Goal: Information Seeking & Learning: Learn about a topic

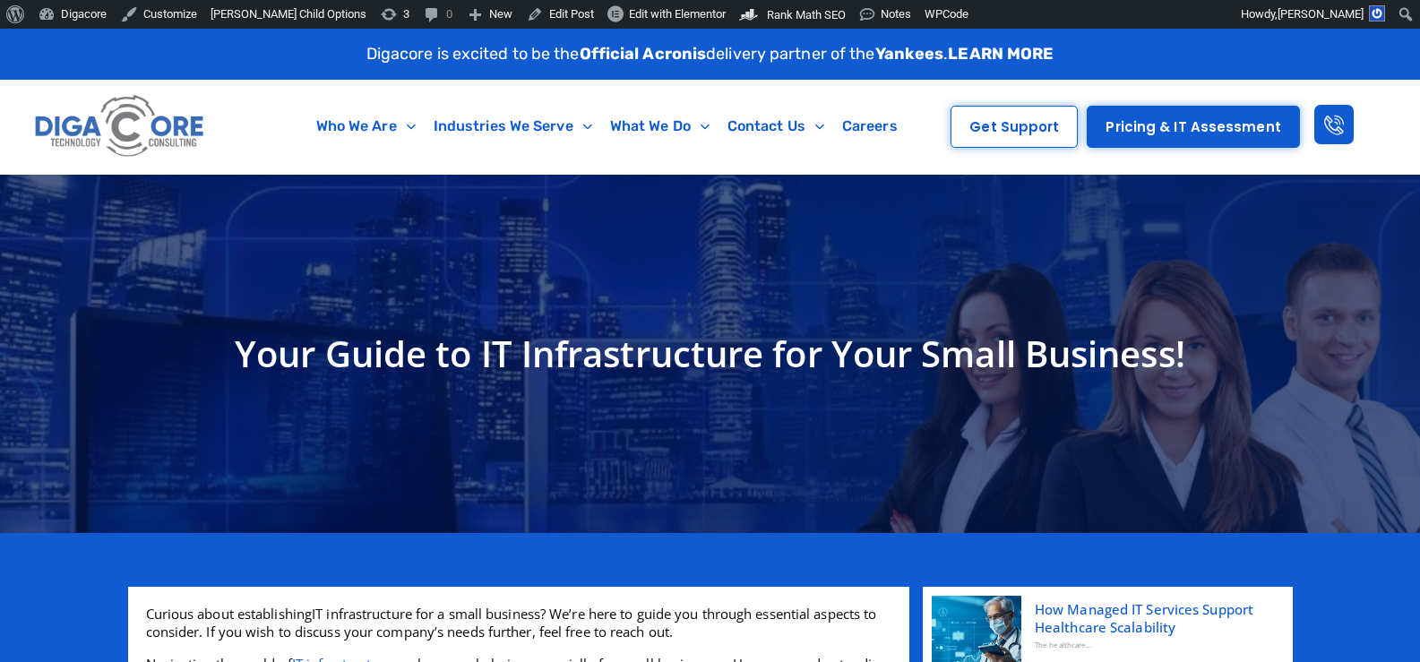
click at [363, 341] on h1 "Your Guide to IT Infrastructure for Your Small Business!" at bounding box center [710, 354] width 1146 height 54
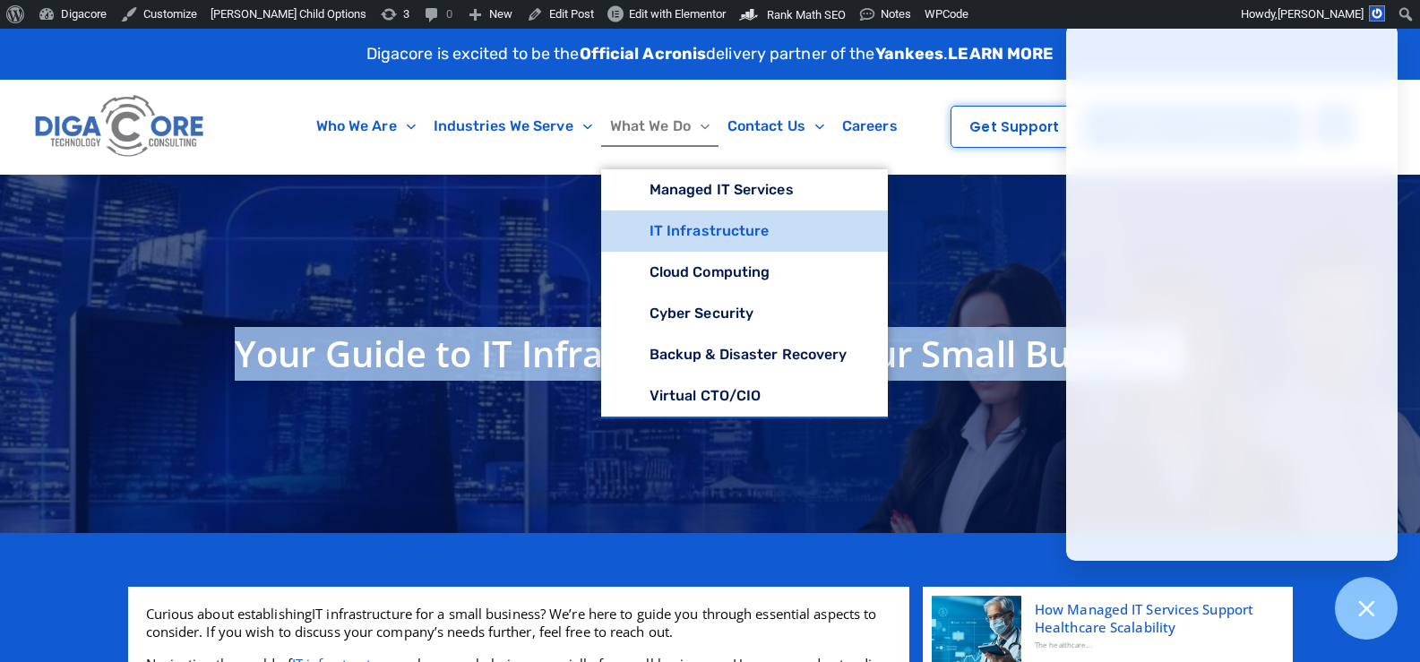
click at [675, 225] on link "IT Infrastructure" at bounding box center [744, 230] width 287 height 41
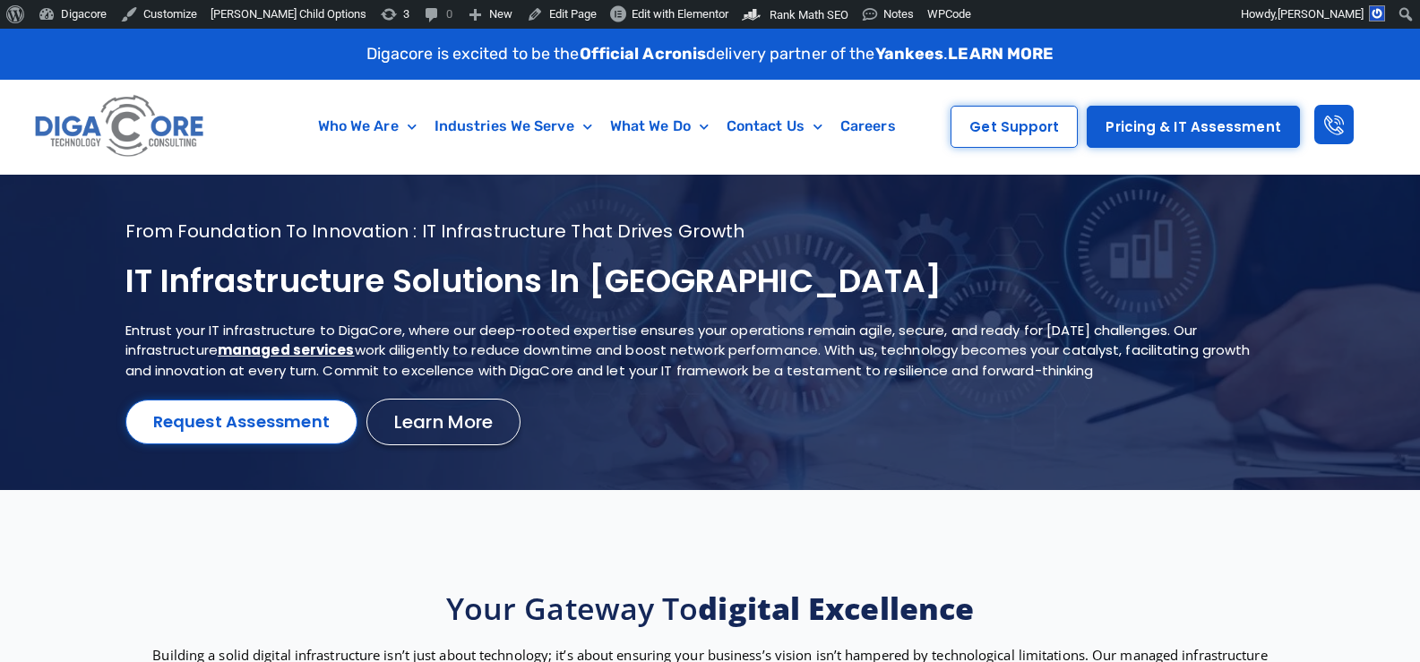
click at [464, 269] on h1 "IT Infrastructure Solutions in NJ" at bounding box center [687, 282] width 1125 height 42
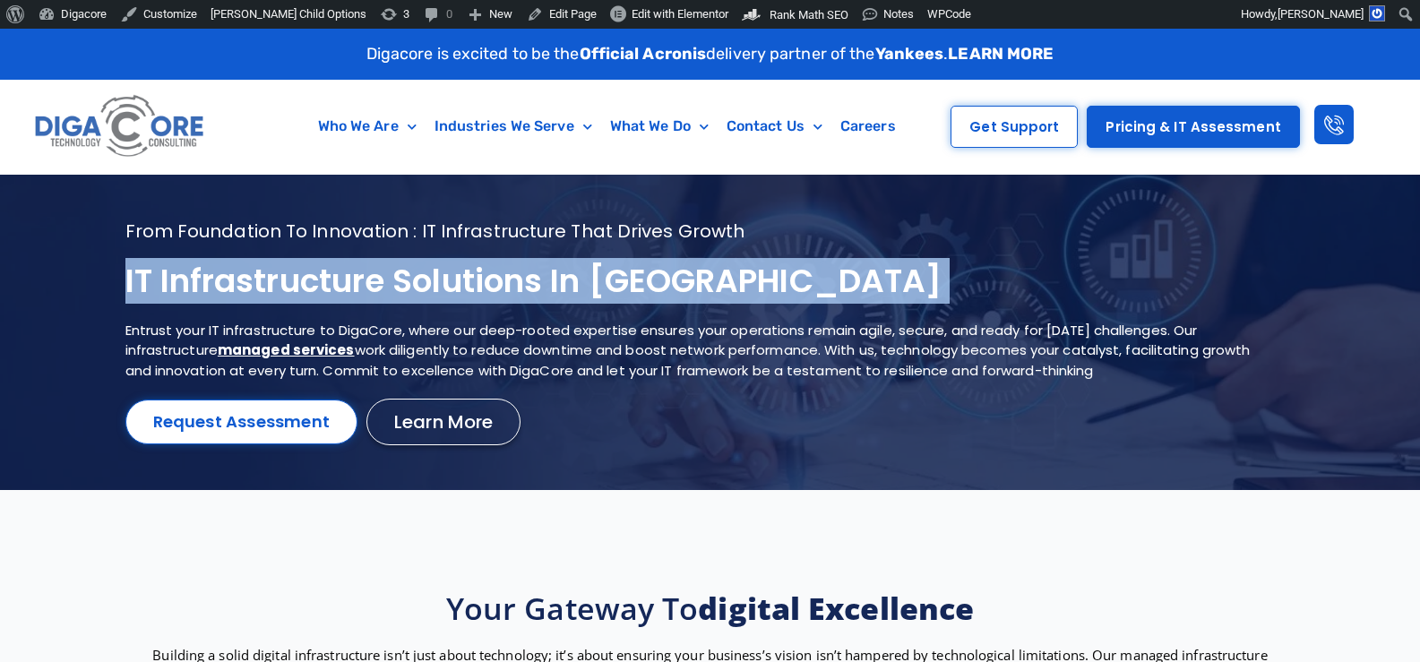
click at [464, 269] on h1 "IT Infrastructure Solutions in NJ" at bounding box center [687, 282] width 1125 height 42
copy div "IT Infrastructure Solutions in NJ"
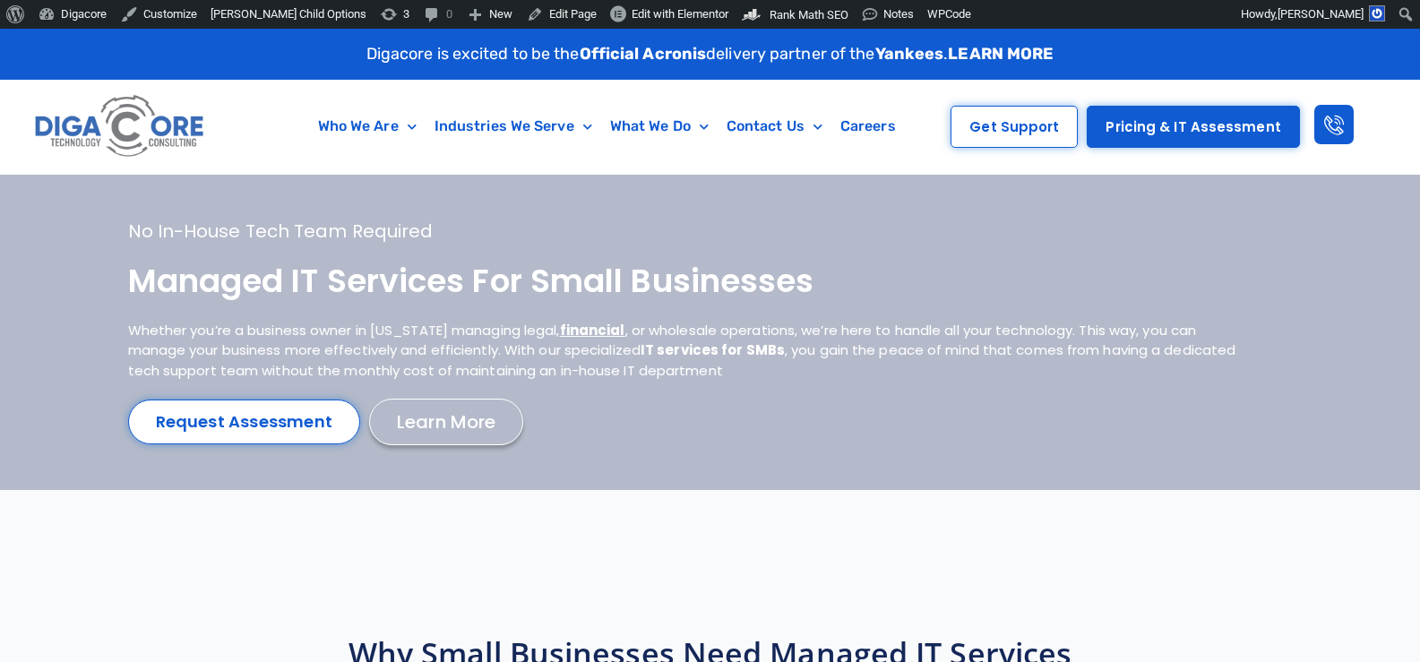
click at [342, 285] on h1 "Managed IT services for small businesses" at bounding box center [687, 282] width 1118 height 42
click at [494, 288] on h1 "Managed IT services for small businesses" at bounding box center [687, 282] width 1118 height 42
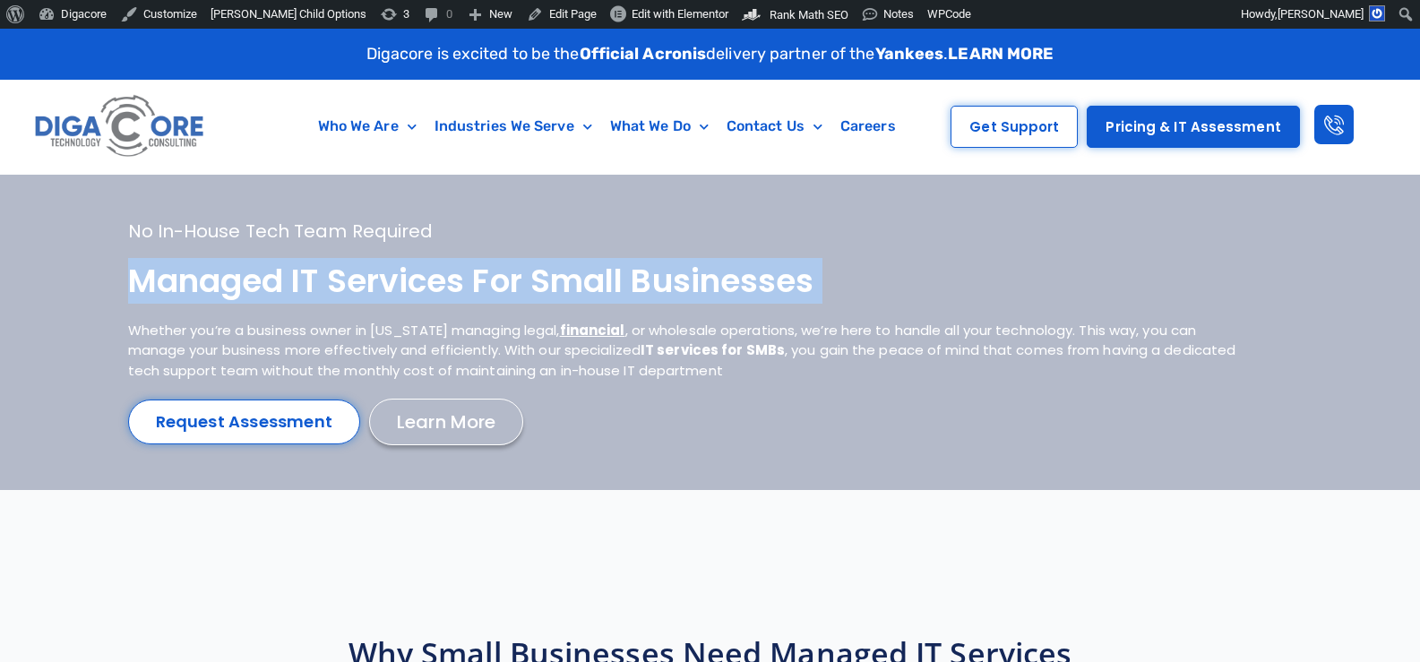
click at [494, 288] on h1 "Managed IT services for small businesses" at bounding box center [687, 282] width 1118 height 42
copy div "Managed IT services for small businesses"
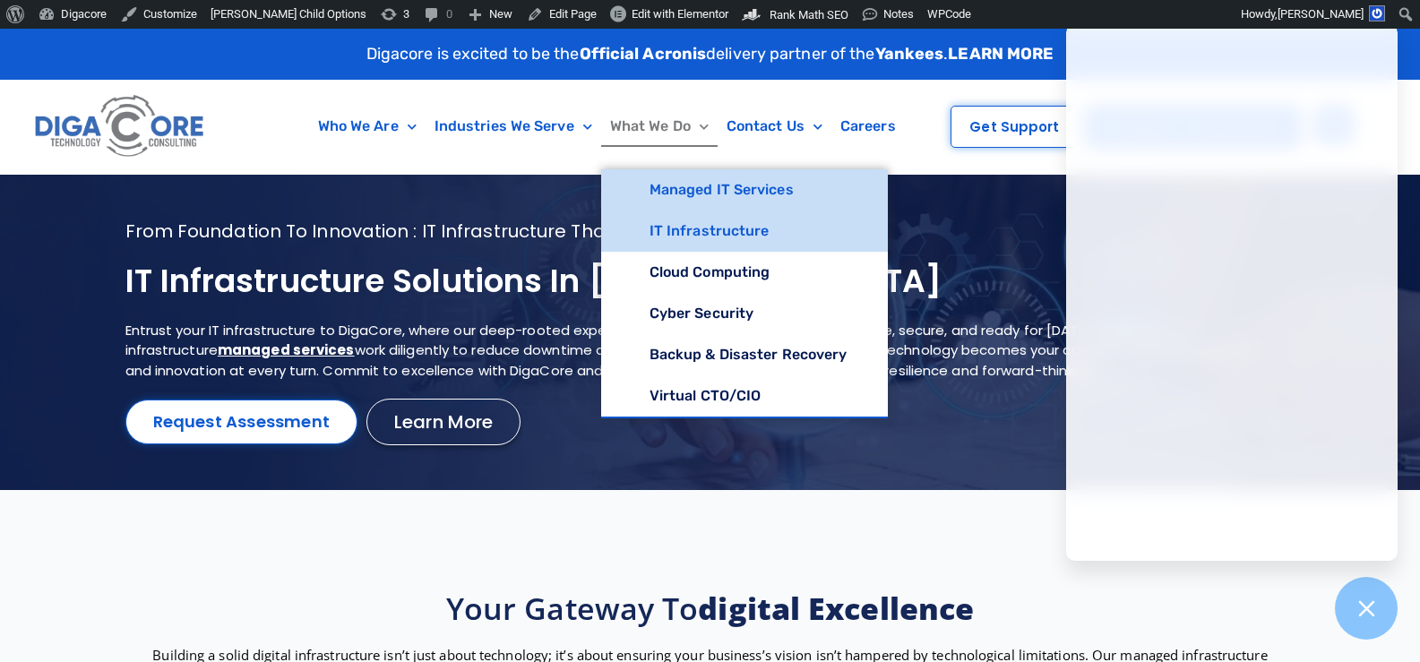
click at [687, 188] on link "Managed IT Services" at bounding box center [744, 189] width 287 height 41
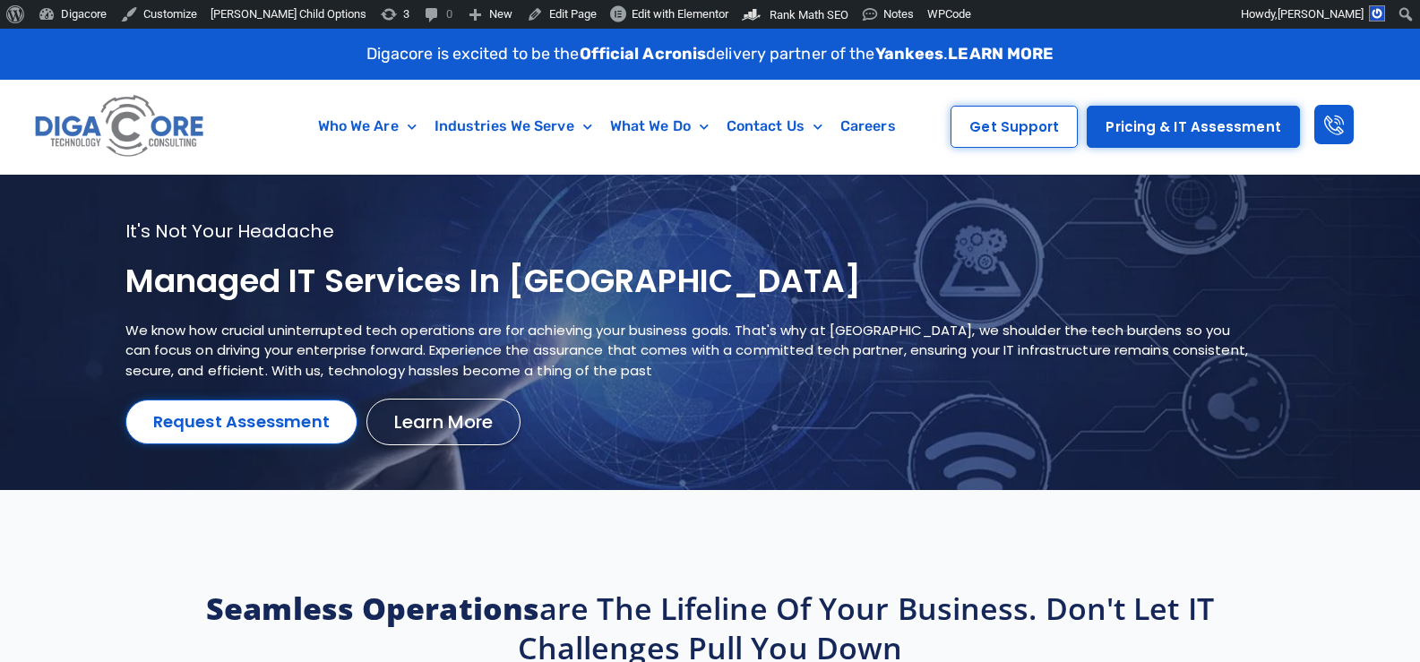
click at [328, 298] on h1 "Managed IT services in NJ" at bounding box center [687, 282] width 1125 height 42
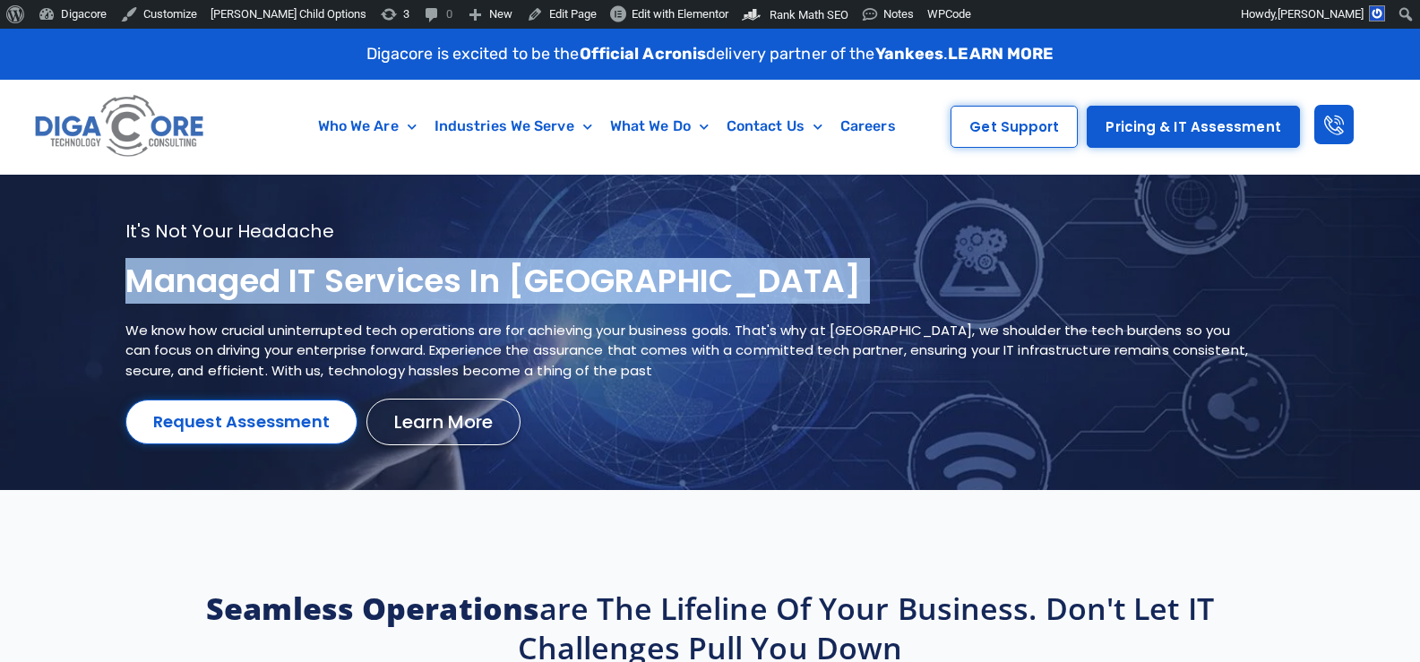
click at [328, 298] on h1 "Managed IT services in NJ" at bounding box center [687, 282] width 1125 height 42
copy div "Managed IT services in NJ"
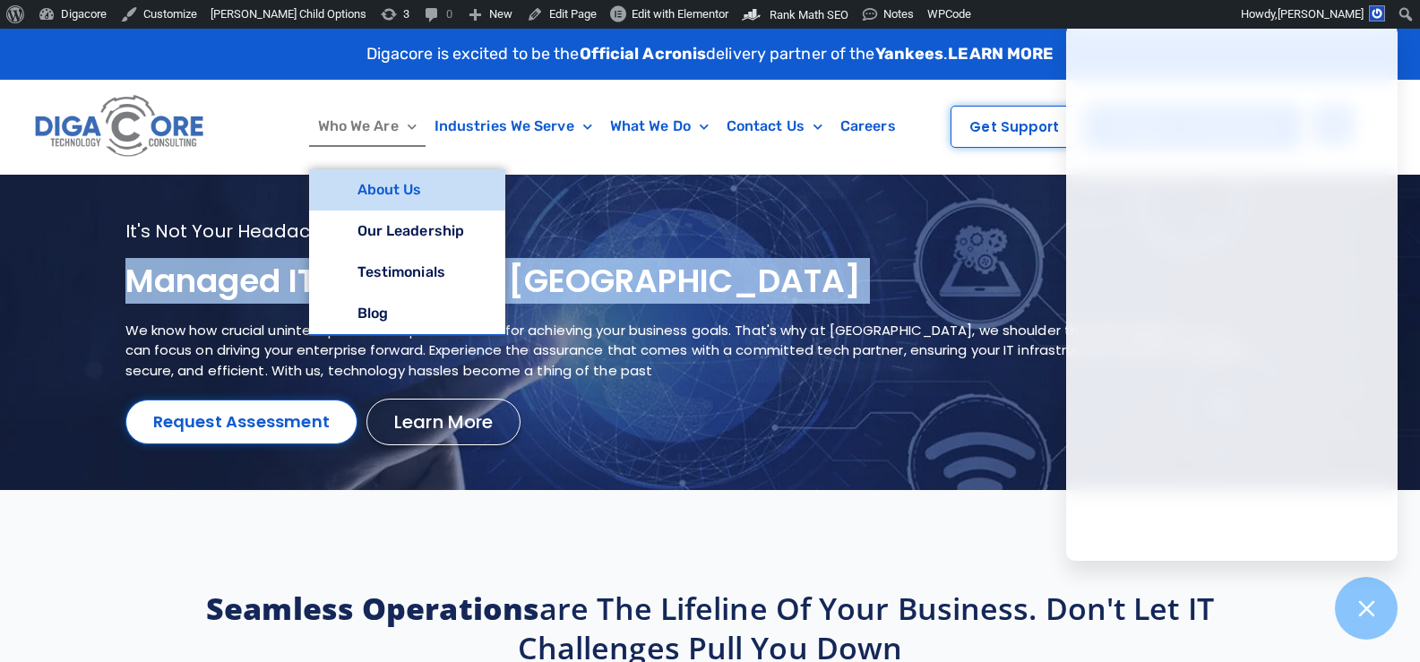
click at [389, 190] on link "About Us" at bounding box center [407, 189] width 196 height 41
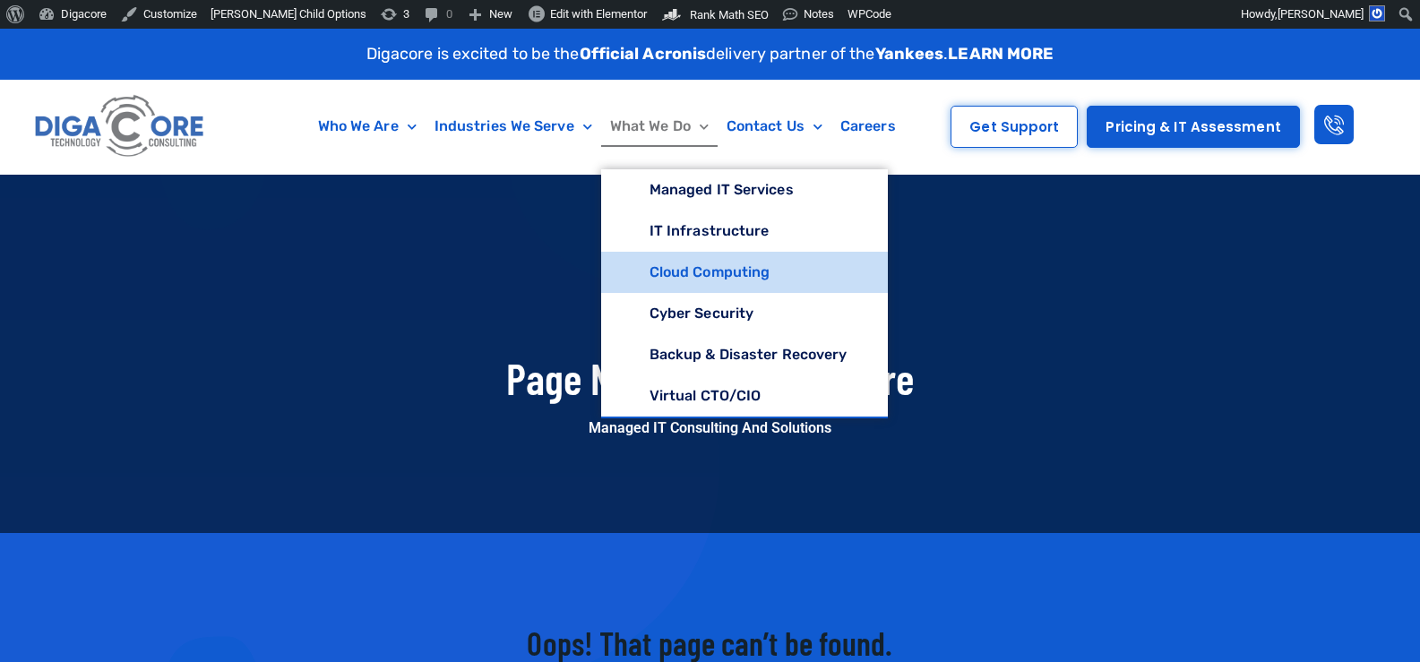
click at [673, 273] on link "Cloud Computing" at bounding box center [744, 272] width 287 height 41
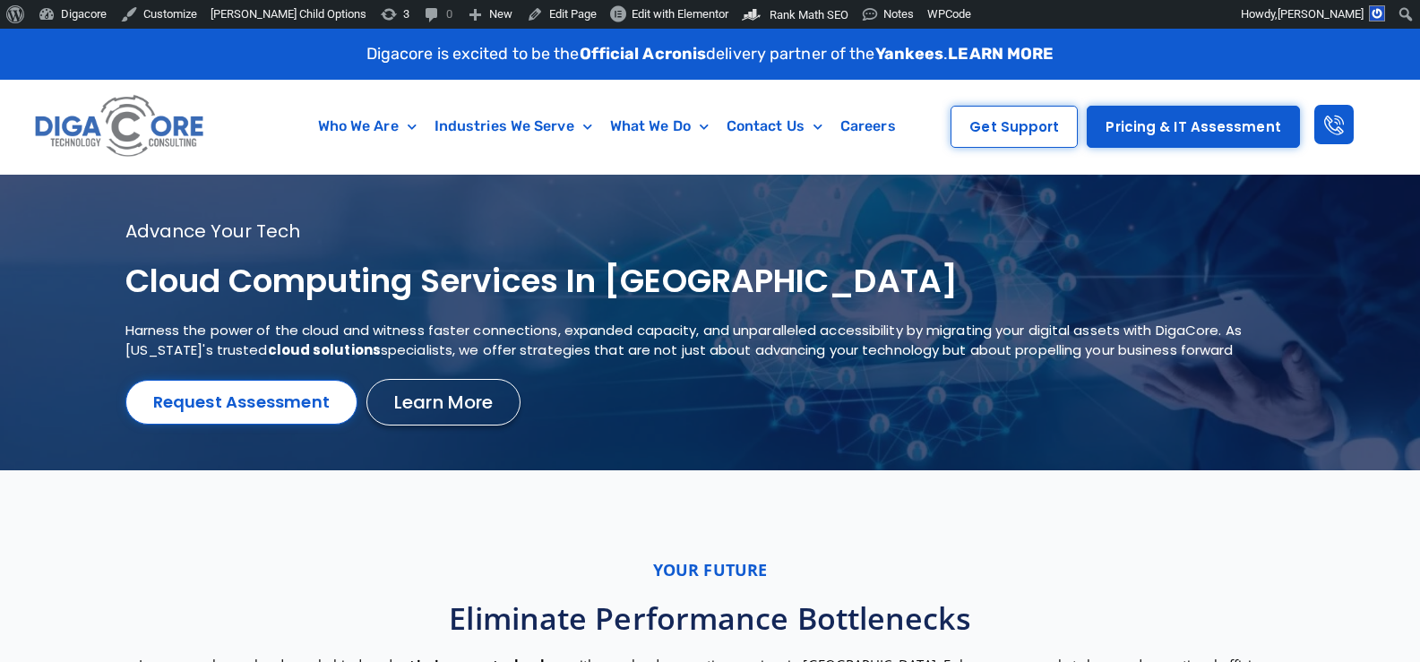
click at [330, 287] on h1 "Cloud Computing services in NJ" at bounding box center [687, 282] width 1125 height 42
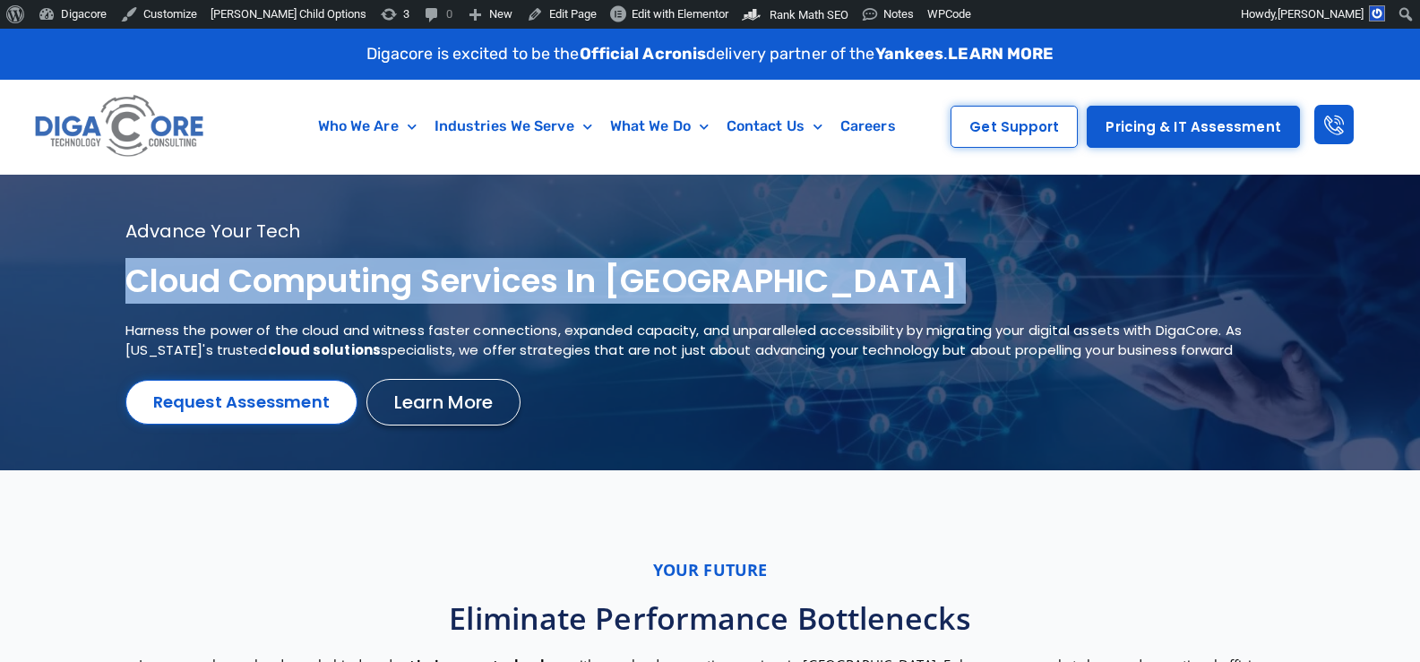
click at [330, 287] on h1 "Cloud Computing services in NJ" at bounding box center [687, 282] width 1125 height 42
copy div "Cloud Computing services in NJ"
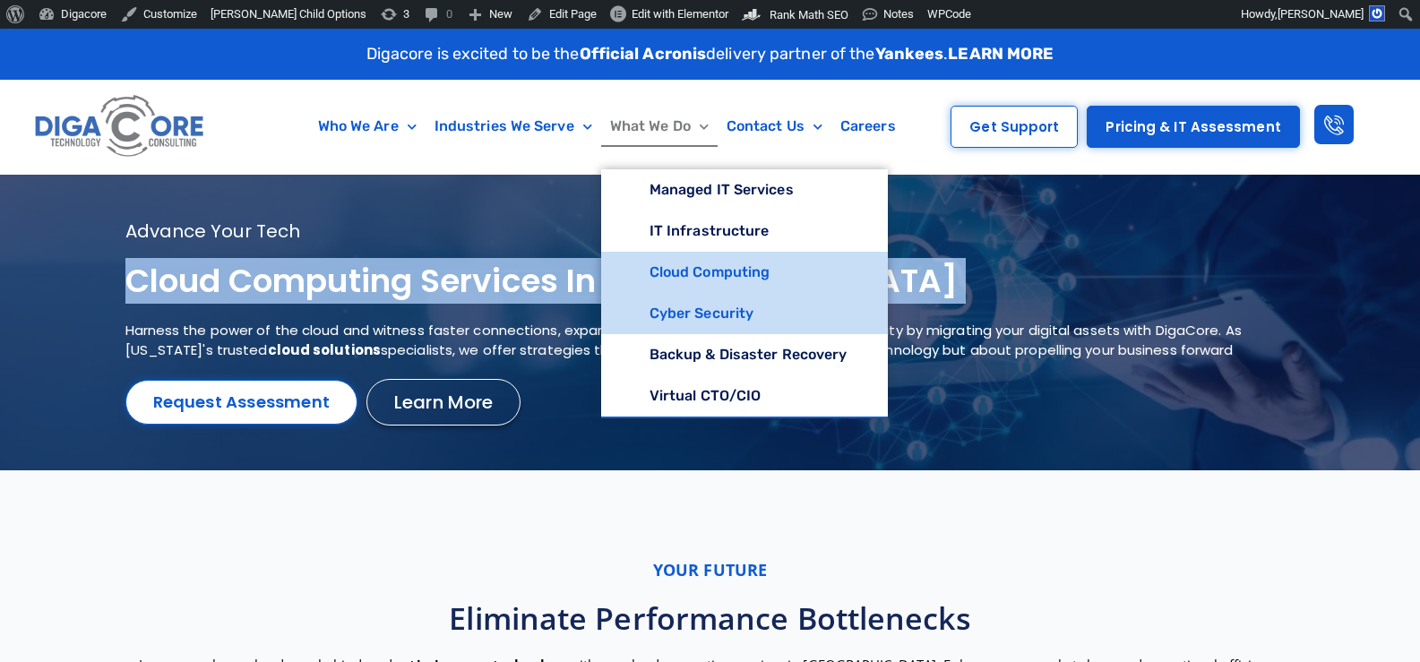
click at [674, 297] on link "Cyber Security" at bounding box center [744, 313] width 287 height 41
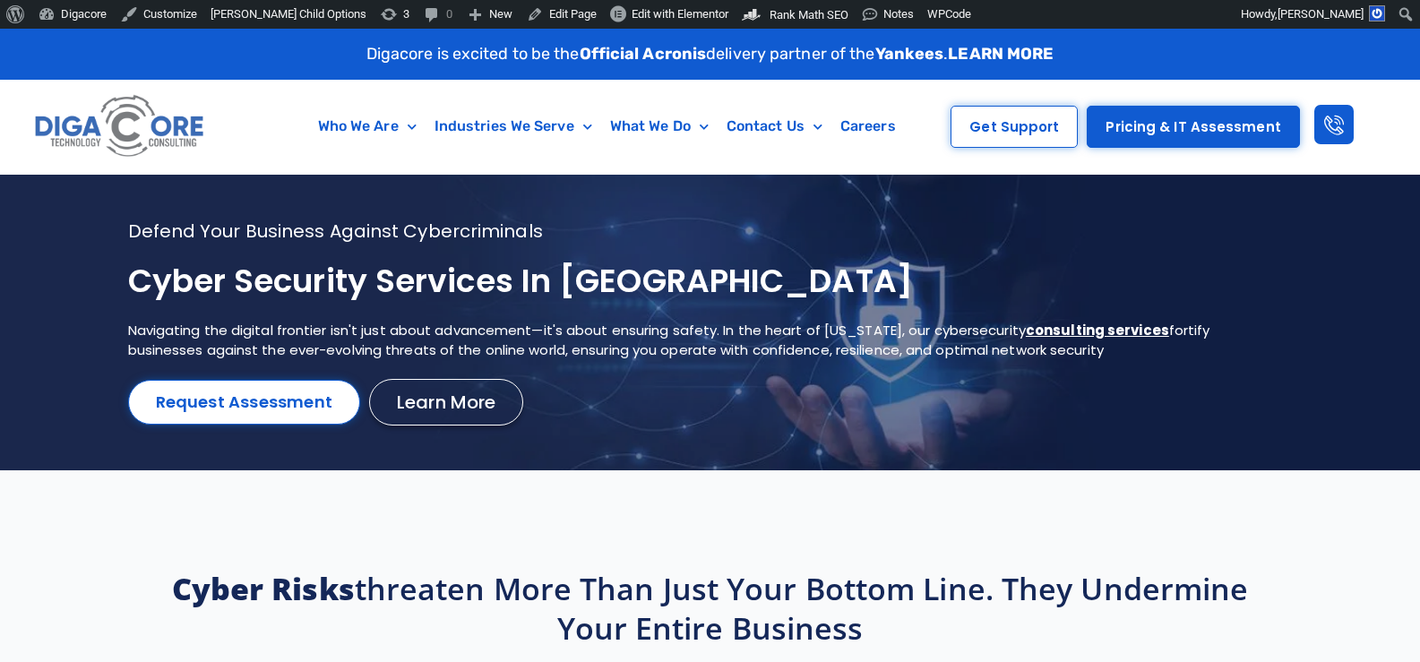
click at [485, 290] on h1 "Cyber Security services in [GEOGRAPHIC_DATA]" at bounding box center [688, 282] width 1120 height 42
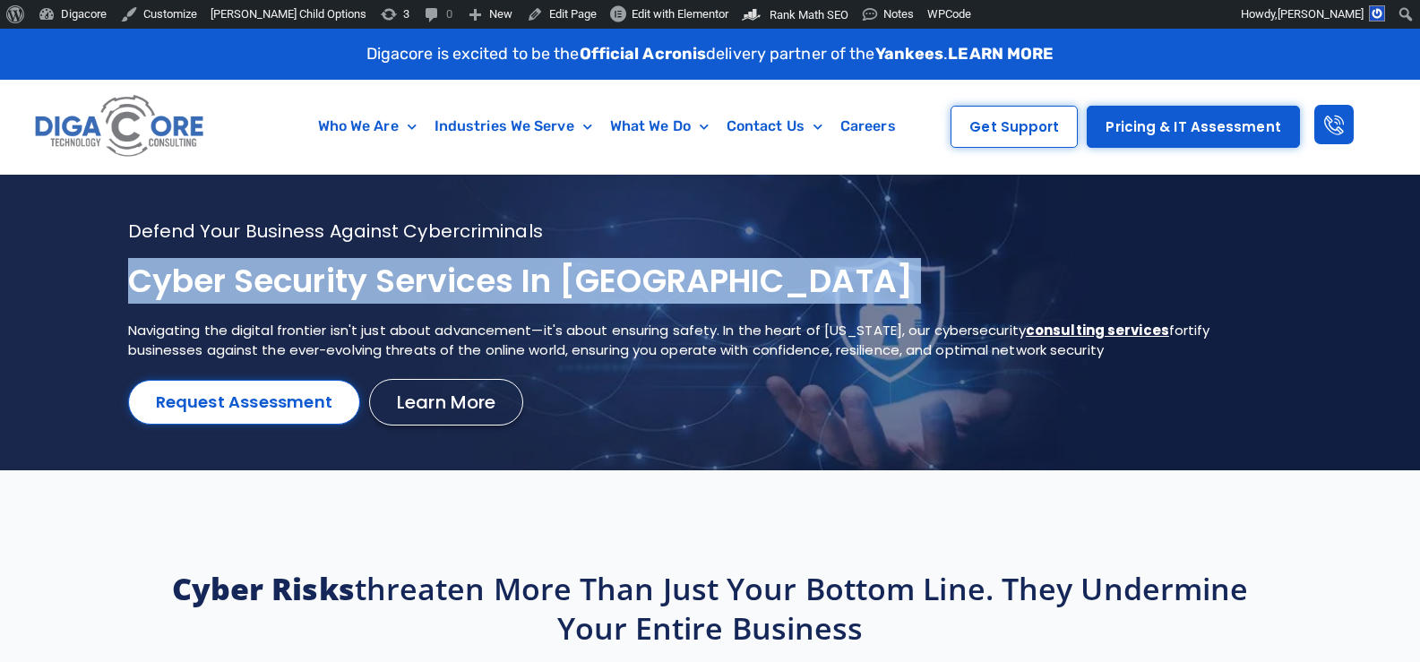
click at [485, 289] on h1 "Cyber Security services in [GEOGRAPHIC_DATA]" at bounding box center [688, 282] width 1120 height 42
copy div "Cyber Security services in [GEOGRAPHIC_DATA]"
